Goal: Task Accomplishment & Management: Complete application form

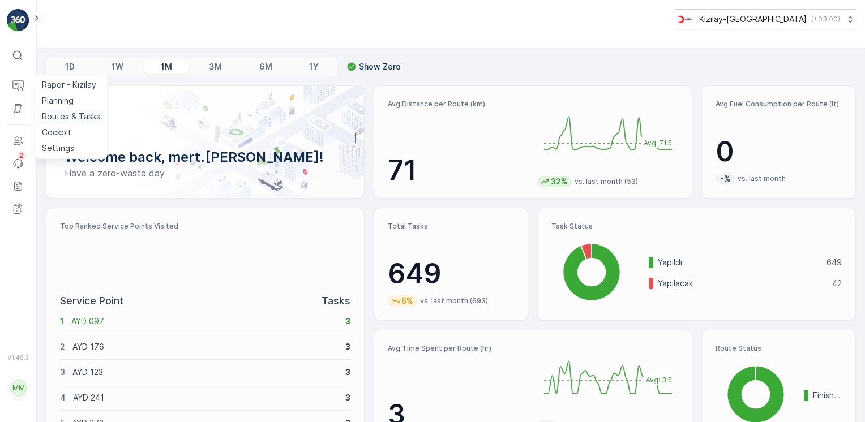
click at [63, 116] on p "Routes & Tasks" at bounding box center [71, 116] width 58 height 11
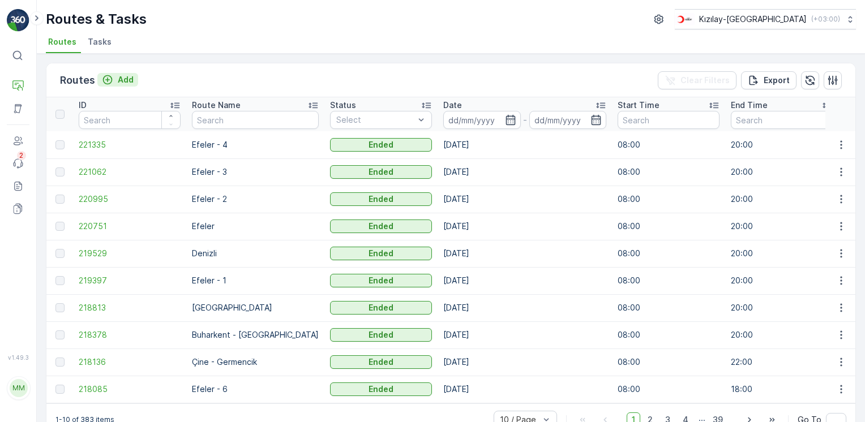
click at [125, 73] on button "Add" at bounding box center [117, 80] width 41 height 14
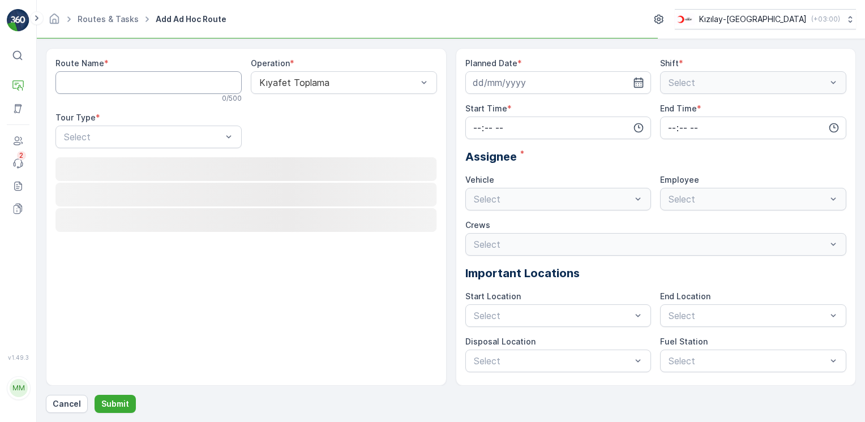
click at [138, 89] on Name "Route Name" at bounding box center [148, 82] width 186 height 23
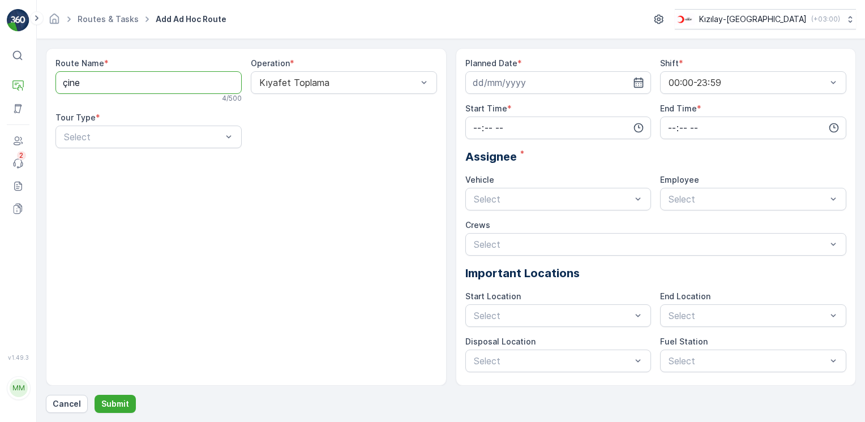
type Name "Çine - Germencik"
click at [343, 94] on div "Operation * Kıyafet Toplama" at bounding box center [344, 80] width 186 height 45
click at [178, 155] on div "Route Name * [GEOGRAPHIC_DATA] - Germencik 16 / 500 Operation * Kıyafet Toplama…" at bounding box center [246, 108] width 382 height 100
click at [189, 143] on div "Select" at bounding box center [148, 137] width 186 height 23
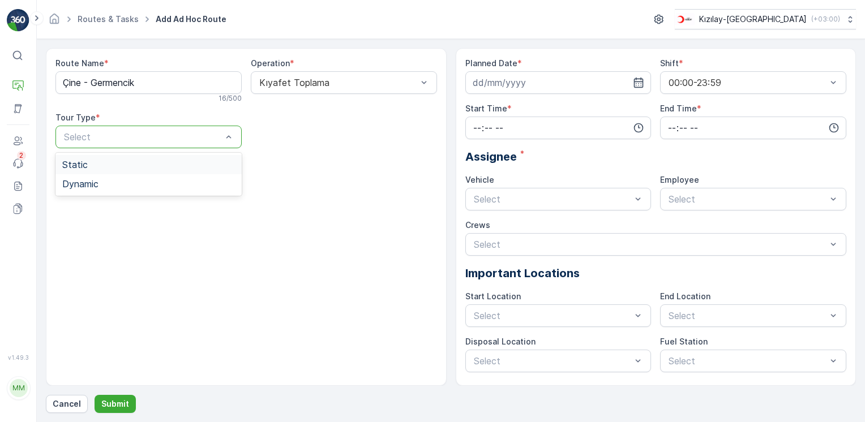
click at [116, 167] on div "Static" at bounding box center [148, 165] width 173 height 10
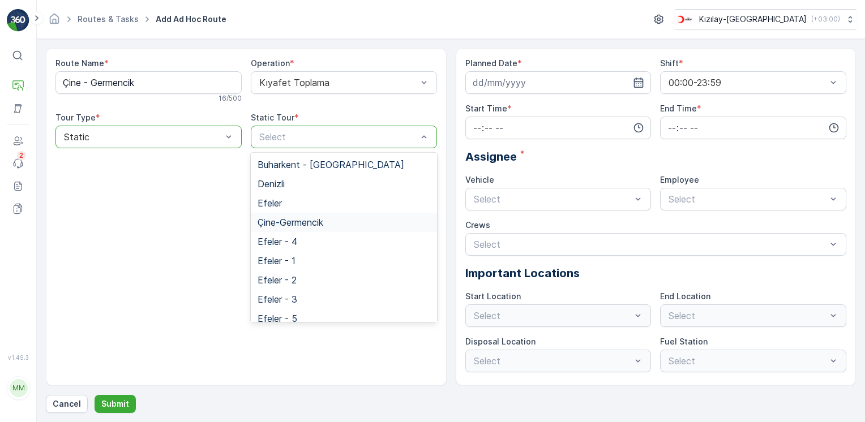
click at [310, 223] on span "Çine-Germencik" at bounding box center [291, 222] width 66 height 10
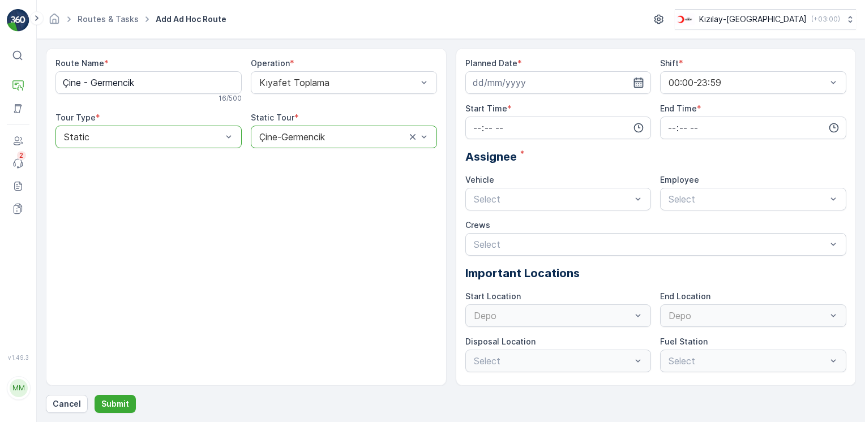
click at [637, 83] on icon "button" at bounding box center [638, 82] width 11 height 11
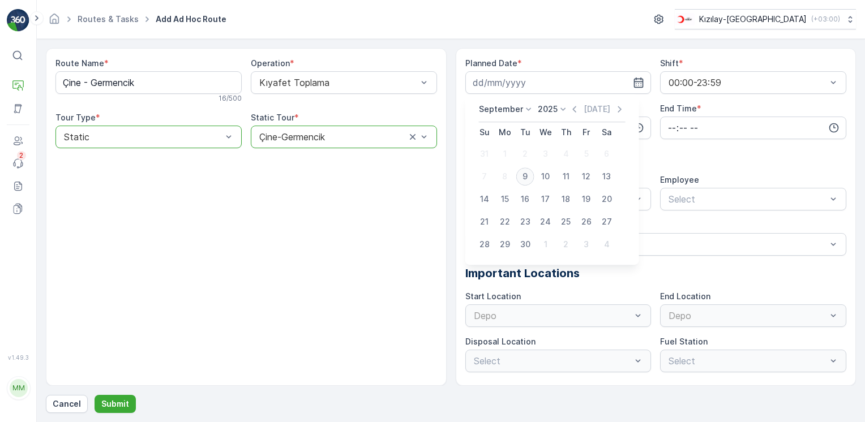
click at [524, 178] on div "9" at bounding box center [525, 177] width 18 height 18
type input "[DATE]"
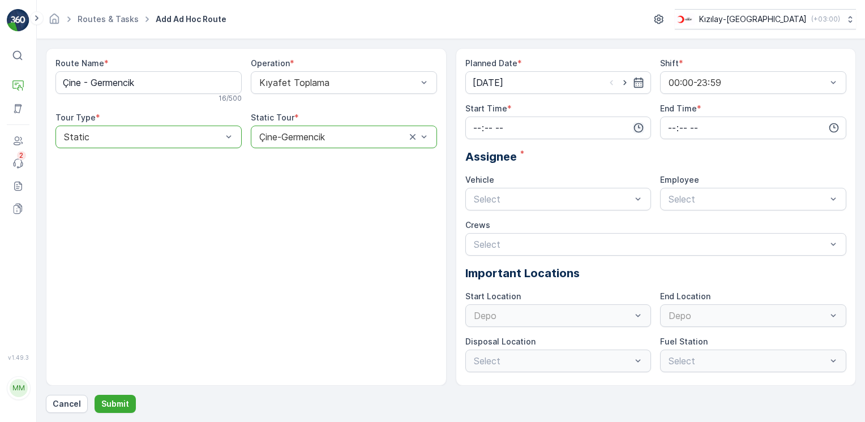
click at [639, 128] on icon "button" at bounding box center [639, 128] width 10 height 10
click at [480, 160] on span "08" at bounding box center [477, 162] width 10 height 11
type input "08:00"
click at [843, 125] on input "time" at bounding box center [753, 128] width 186 height 23
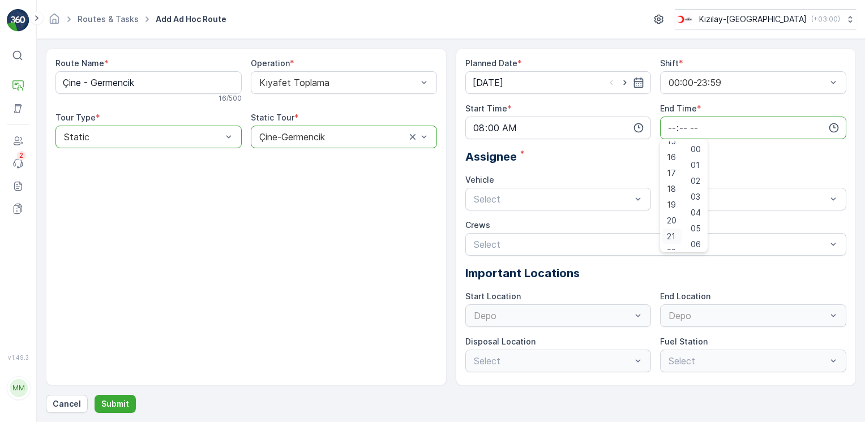
scroll to position [272, 0]
click at [675, 196] on span "20" at bounding box center [672, 194] width 10 height 11
type input "20:00"
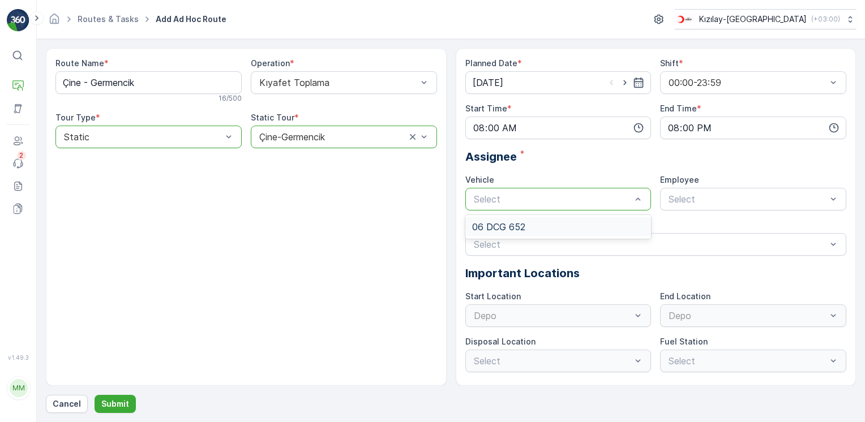
click at [503, 230] on span "06 DCG 652" at bounding box center [498, 227] width 53 height 10
click at [708, 229] on span "06CTG514" at bounding box center [690, 227] width 46 height 10
click at [522, 322] on div "Depo" at bounding box center [559, 316] width 186 height 23
drag, startPoint x: 343, startPoint y: 309, endPoint x: 321, endPoint y: 309, distance: 21.5
click at [342, 309] on div "Route Name * [GEOGRAPHIC_DATA] - Germencik 16 / 500 Operation * Kıyafet Toplama…" at bounding box center [246, 217] width 401 height 338
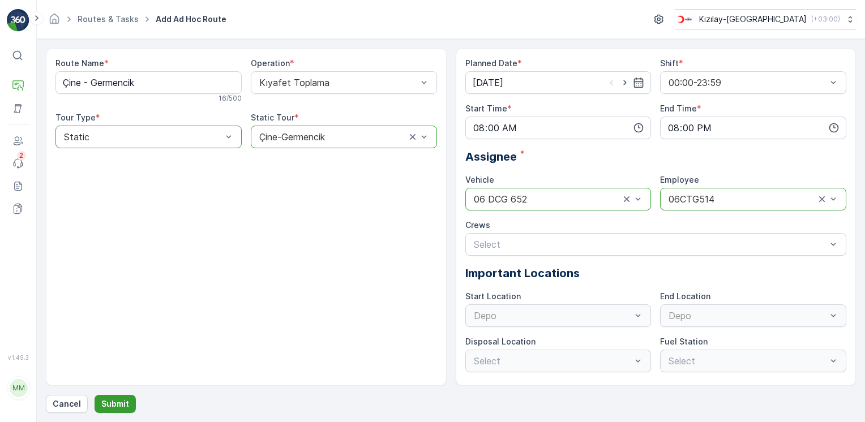
click at [116, 404] on p "Submit" at bounding box center [115, 404] width 28 height 11
